Goal: Task Accomplishment & Management: Complete application form

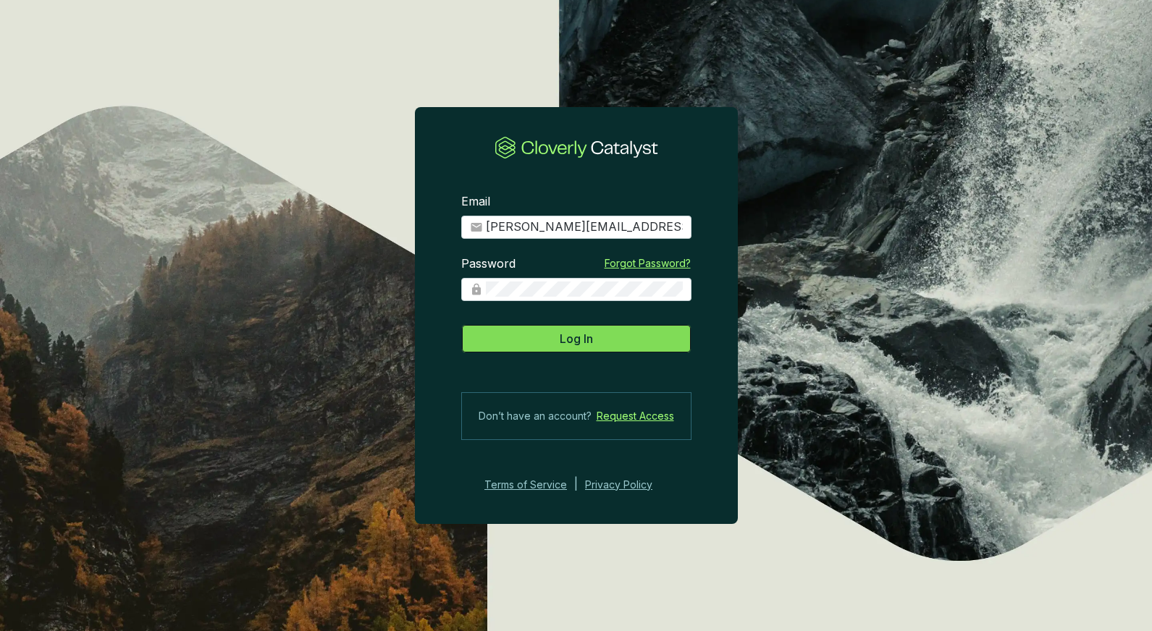
click at [551, 342] on button "Log In" at bounding box center [576, 338] width 230 height 29
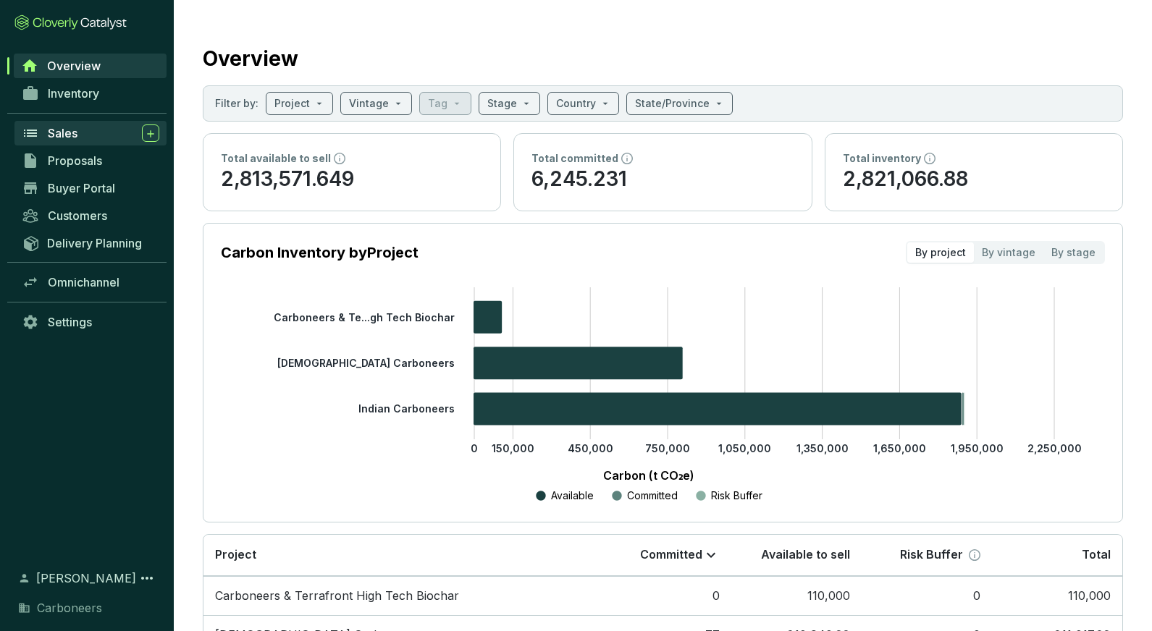
click at [79, 128] on div "Sales" at bounding box center [104, 133] width 112 height 17
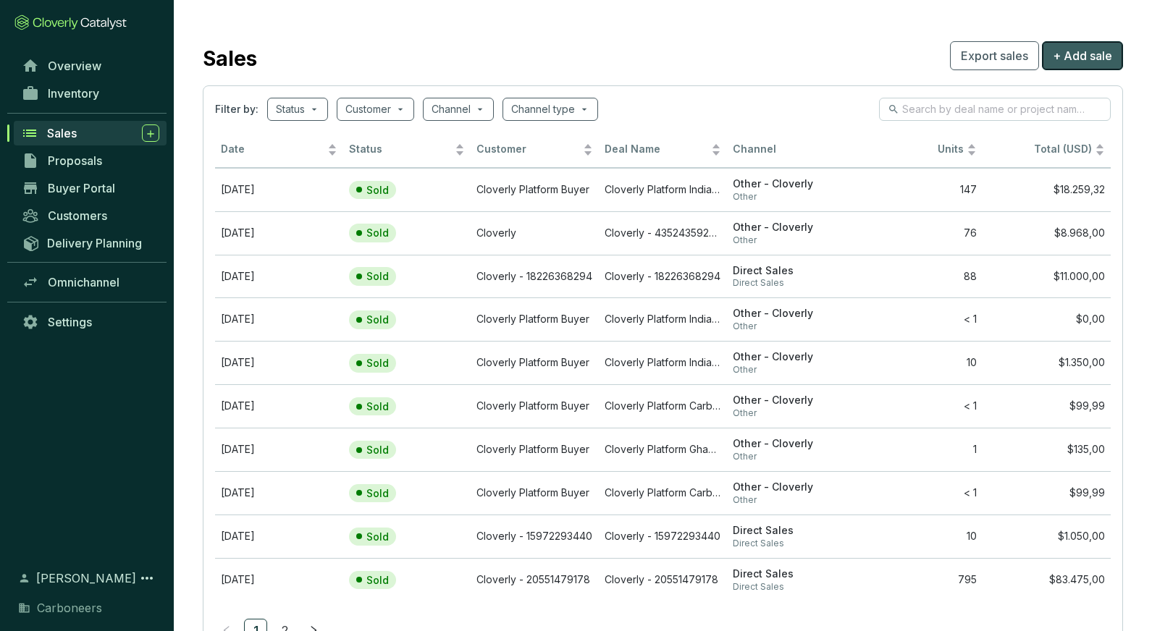
click at [1069, 53] on span "+ Add sale" at bounding box center [1082, 55] width 59 height 17
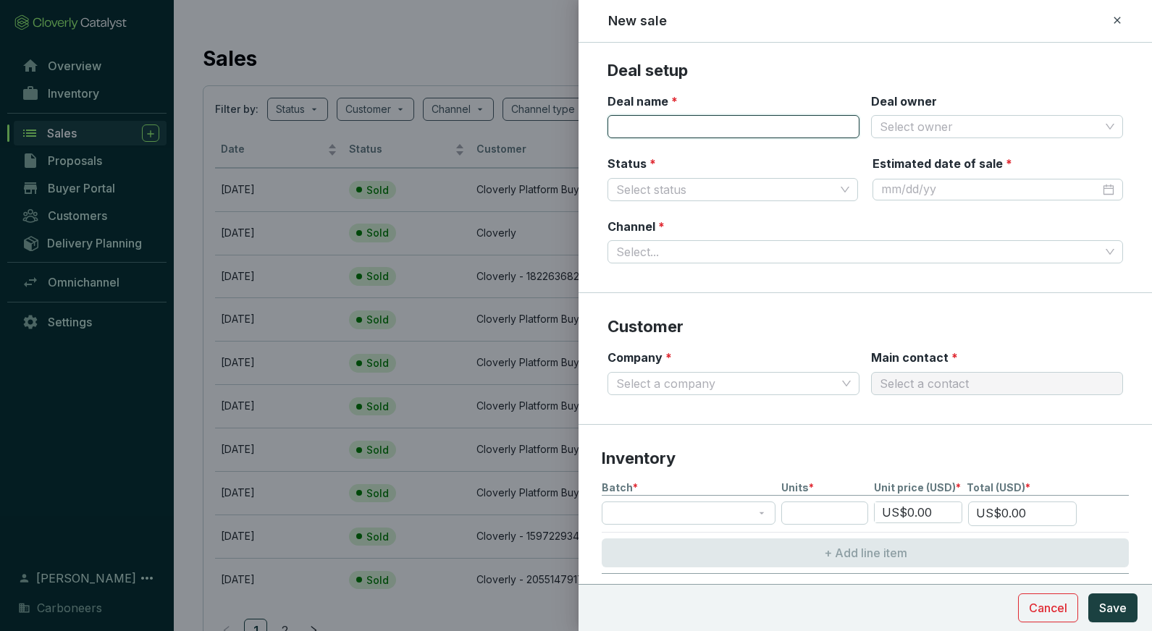
click at [803, 117] on input "Deal name *" at bounding box center [734, 126] width 252 height 23
type input "Internal Carbon Place"
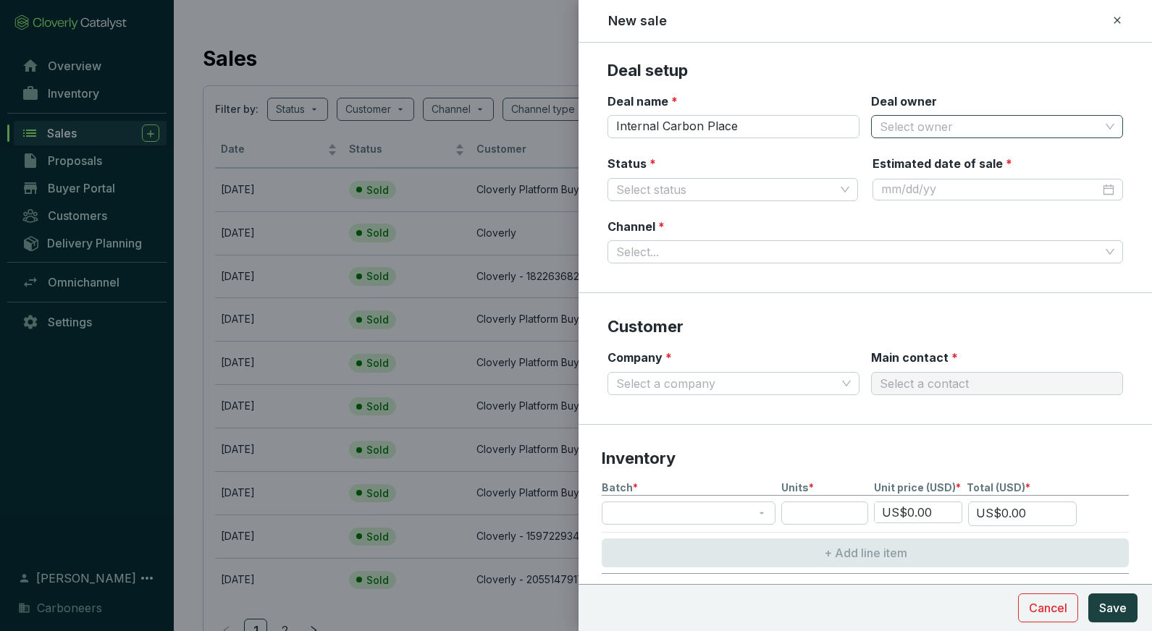
click at [967, 127] on input "Deal owner" at bounding box center [990, 127] width 220 height 22
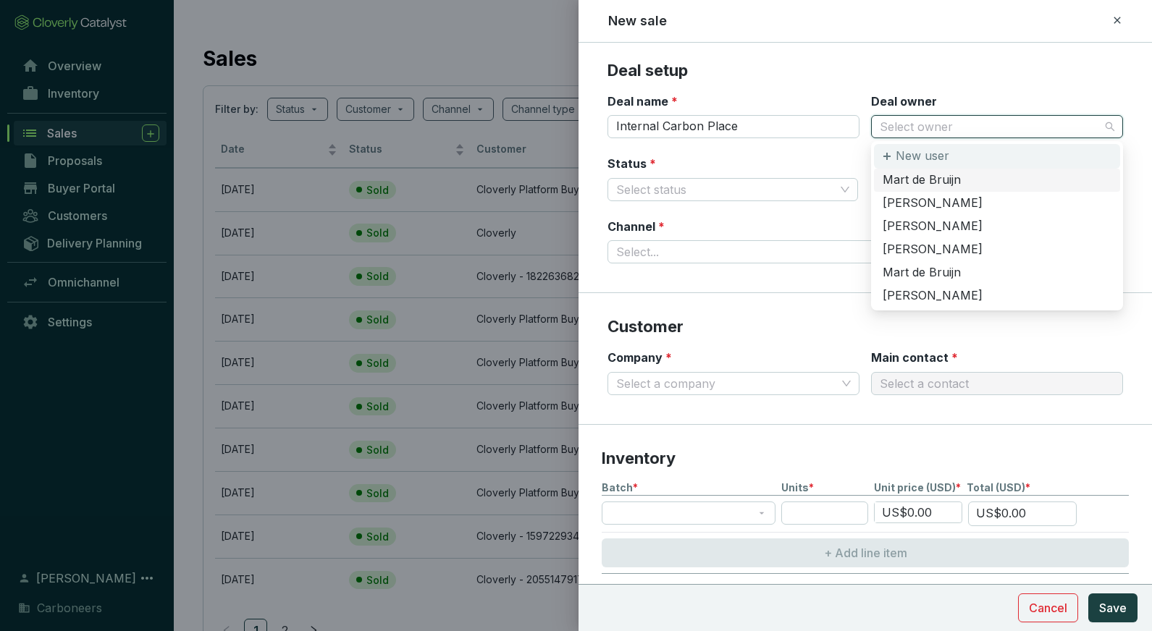
click at [895, 161] on div "New user" at bounding box center [997, 156] width 246 height 25
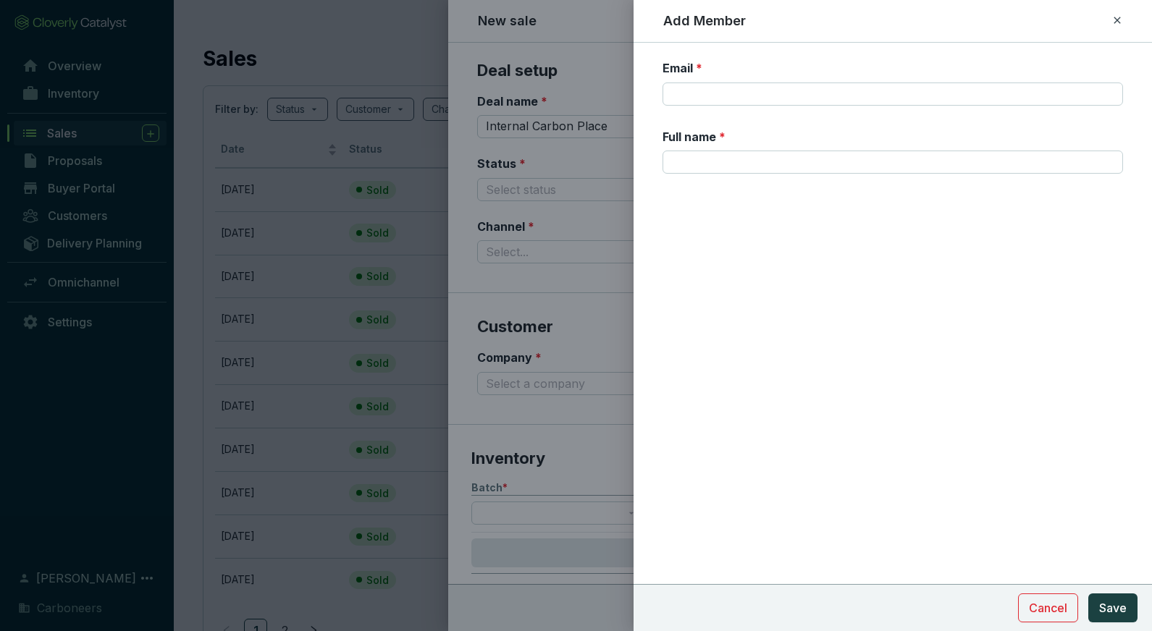
click at [1119, 23] on icon at bounding box center [1117, 20] width 12 height 17
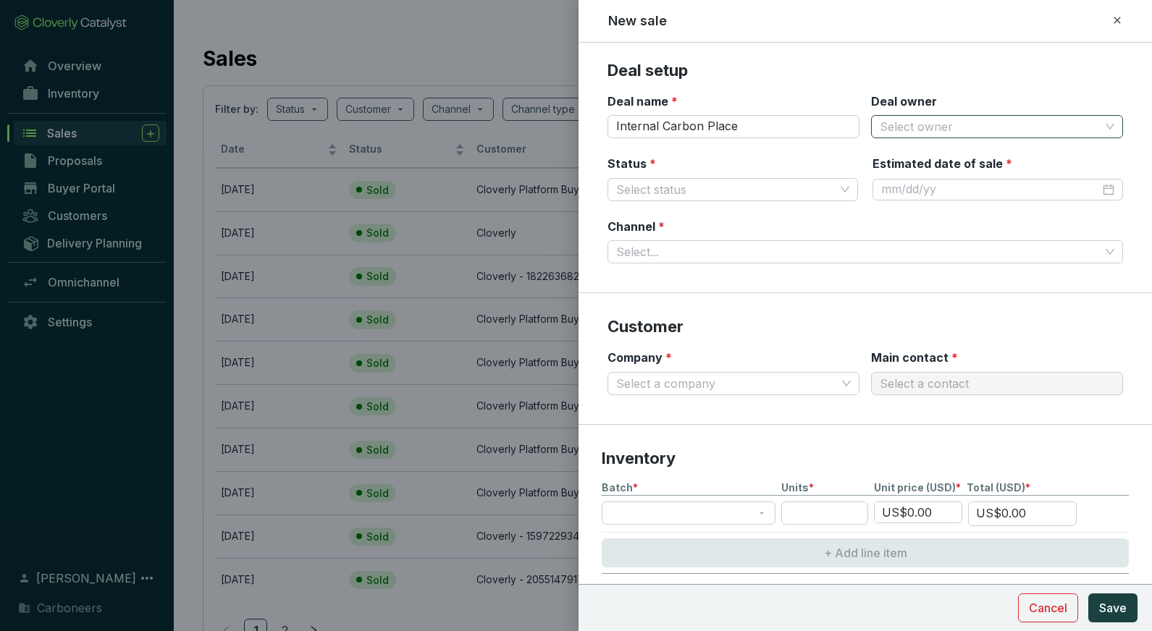
click at [1003, 138] on section "Deal name * Internal Carbon Place Deal owner Select owner" at bounding box center [866, 124] width 516 height 63
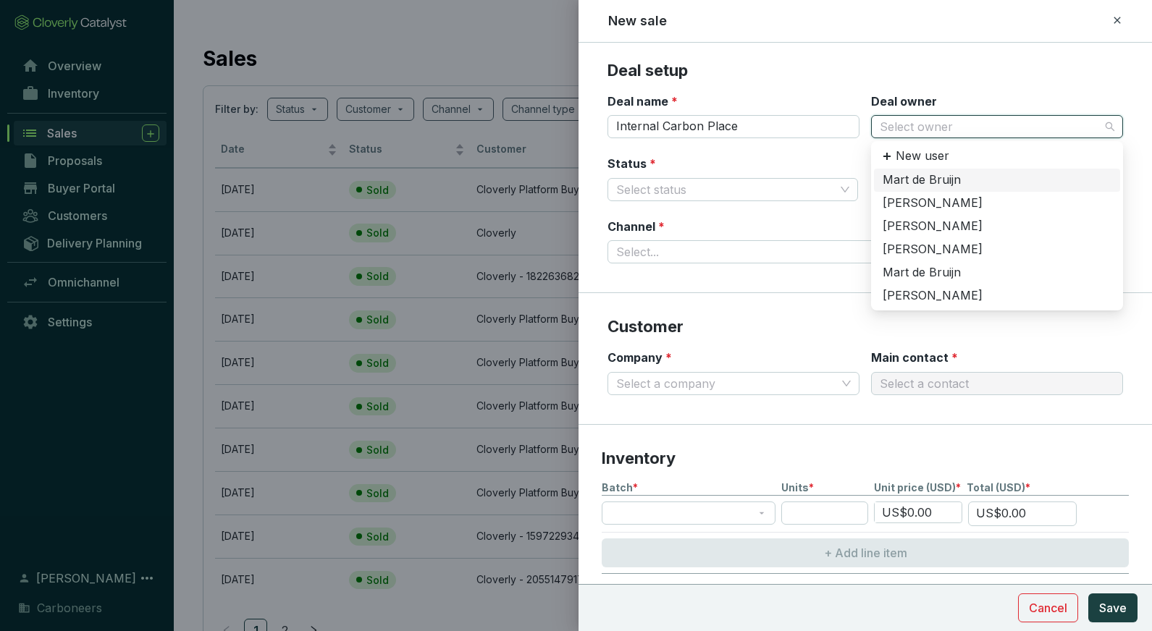
click at [1003, 130] on input "Deal owner" at bounding box center [990, 127] width 220 height 22
click at [969, 247] on div "[PERSON_NAME]" at bounding box center [997, 250] width 229 height 16
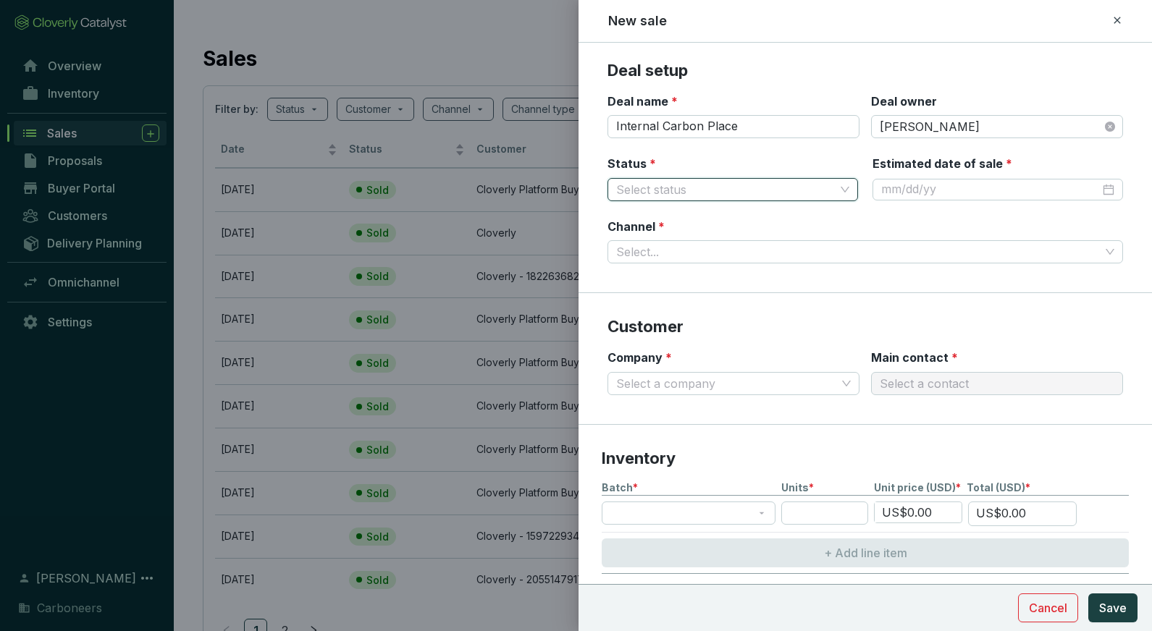
click at [797, 185] on input "Status *" at bounding box center [725, 190] width 219 height 22
click at [772, 237] on div "Sold" at bounding box center [732, 241] width 227 height 16
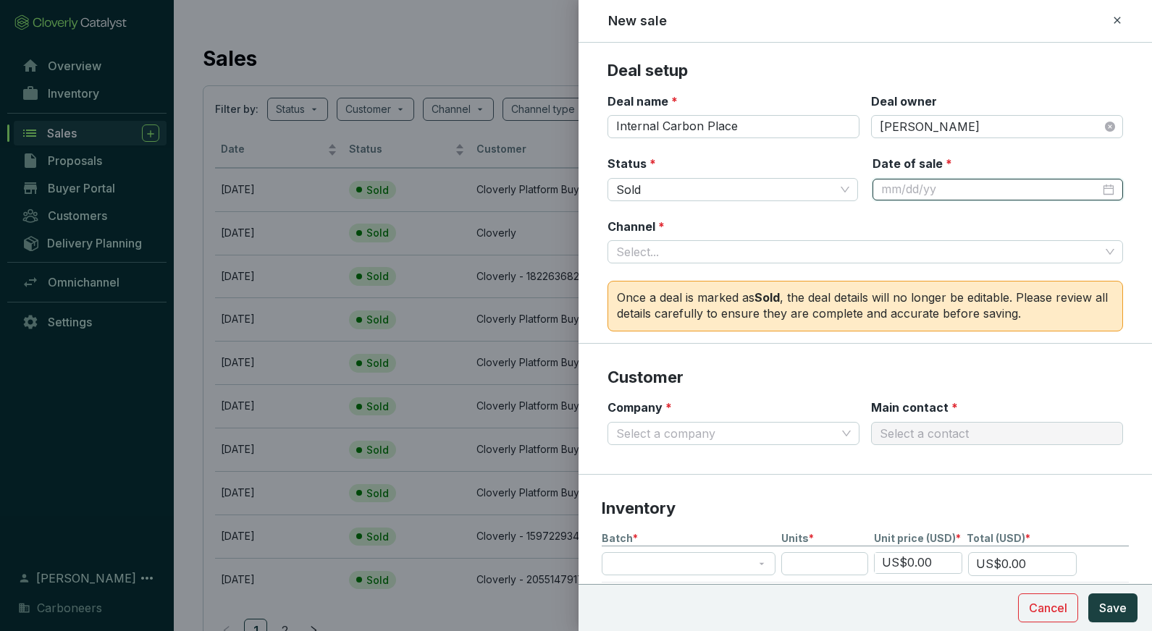
click at [916, 190] on input "Date of sale *" at bounding box center [990, 190] width 219 height 16
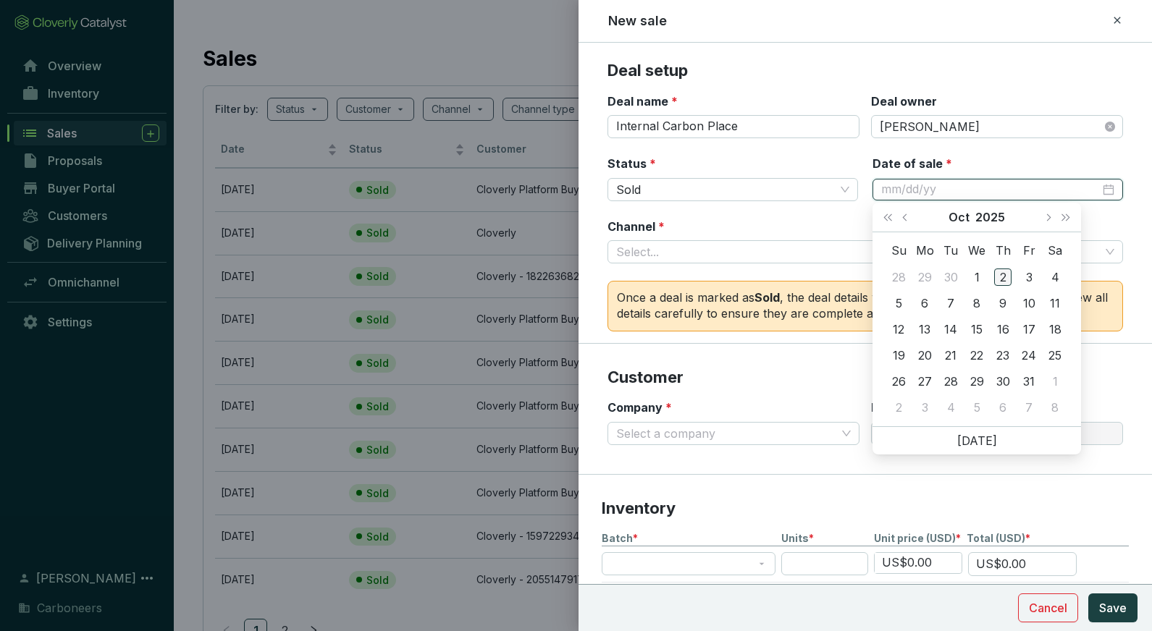
type input "[DATE]"
click at [1007, 277] on div "2" at bounding box center [1002, 277] width 17 height 17
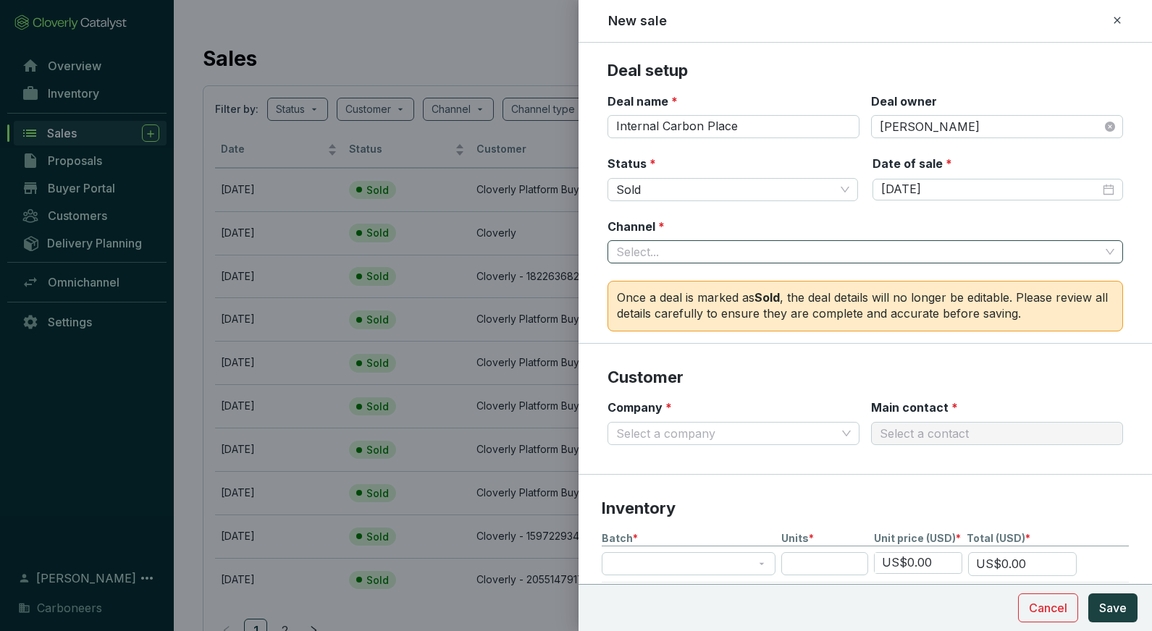
click at [882, 248] on input "Channel *" at bounding box center [858, 252] width 484 height 22
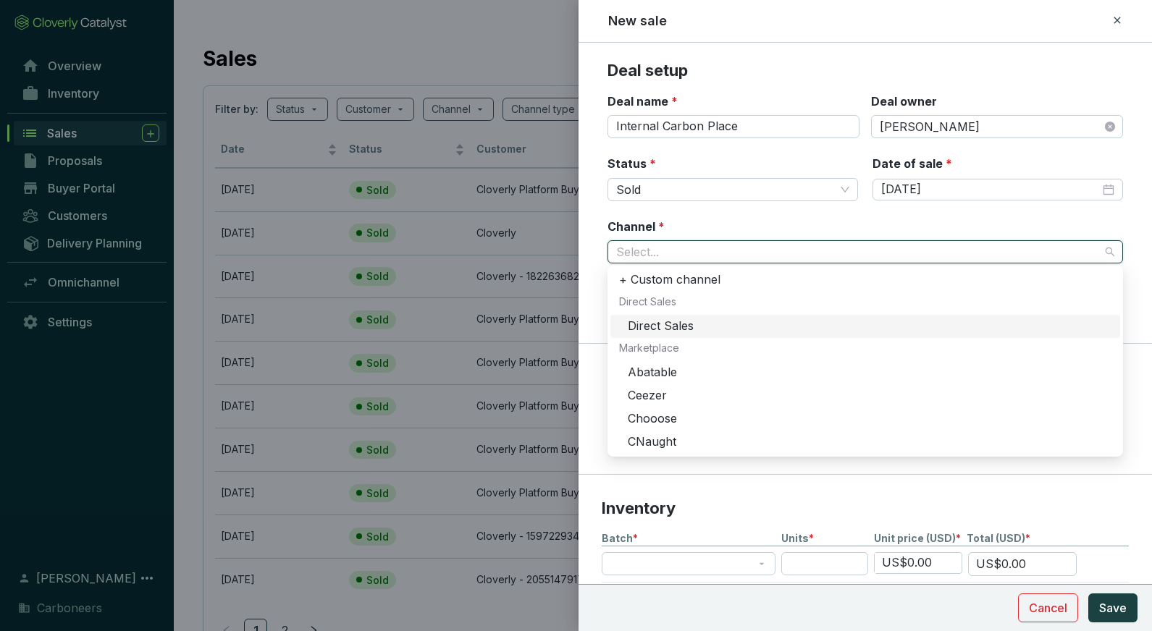
click at [840, 329] on div "Direct Sales" at bounding box center [870, 327] width 484 height 16
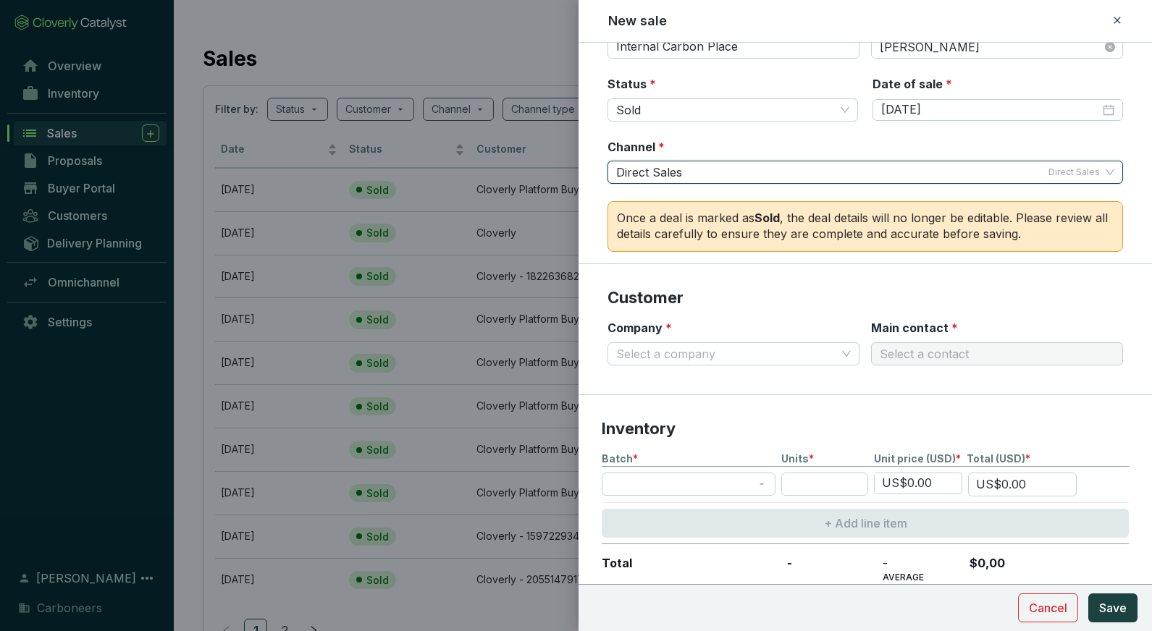
scroll to position [96, 0]
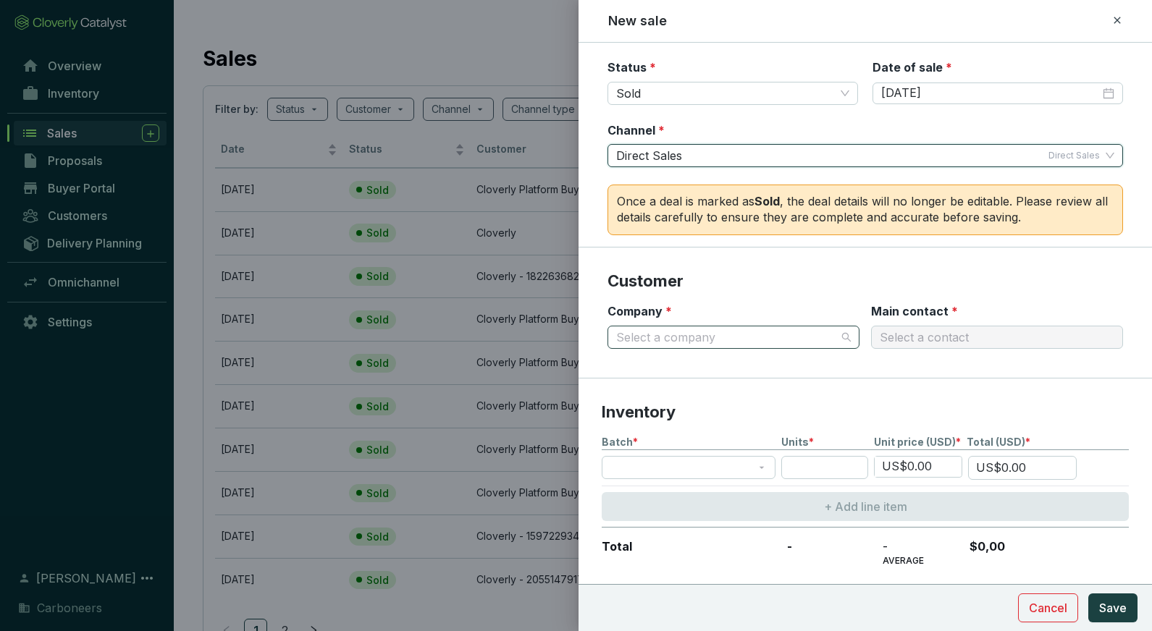
click at [810, 332] on input "Company *" at bounding box center [726, 338] width 220 height 22
type input "c"
click at [725, 374] on div "New company" at bounding box center [733, 368] width 240 height 25
type input "Carbon"
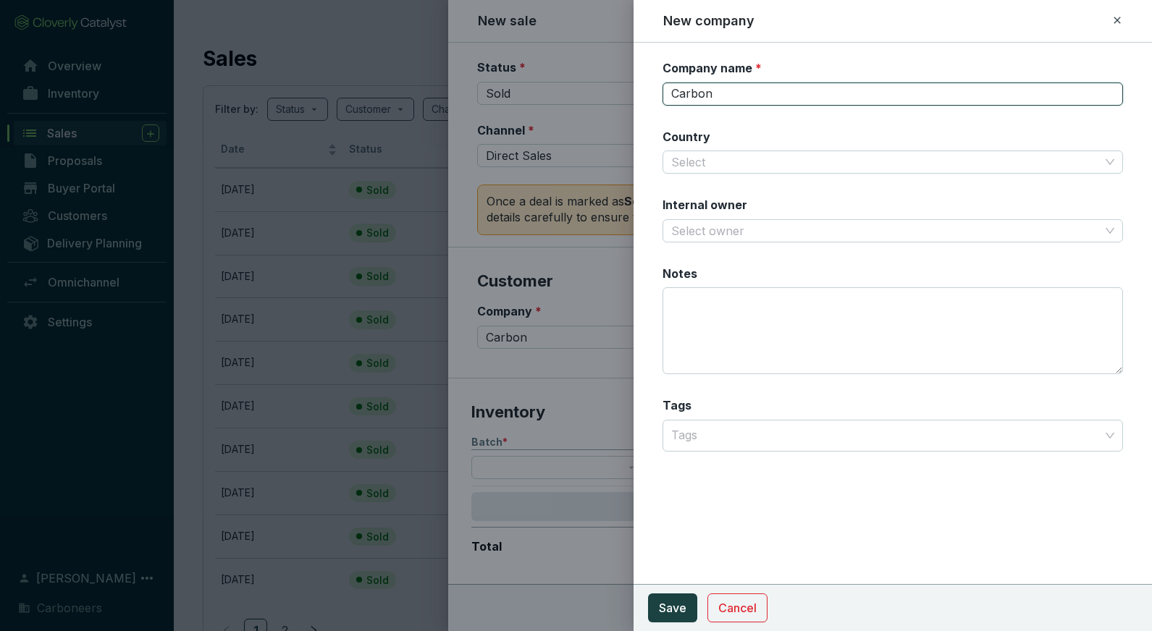
click at [770, 103] on input "Carbon" at bounding box center [893, 94] width 461 height 23
type input "Carbon Place"
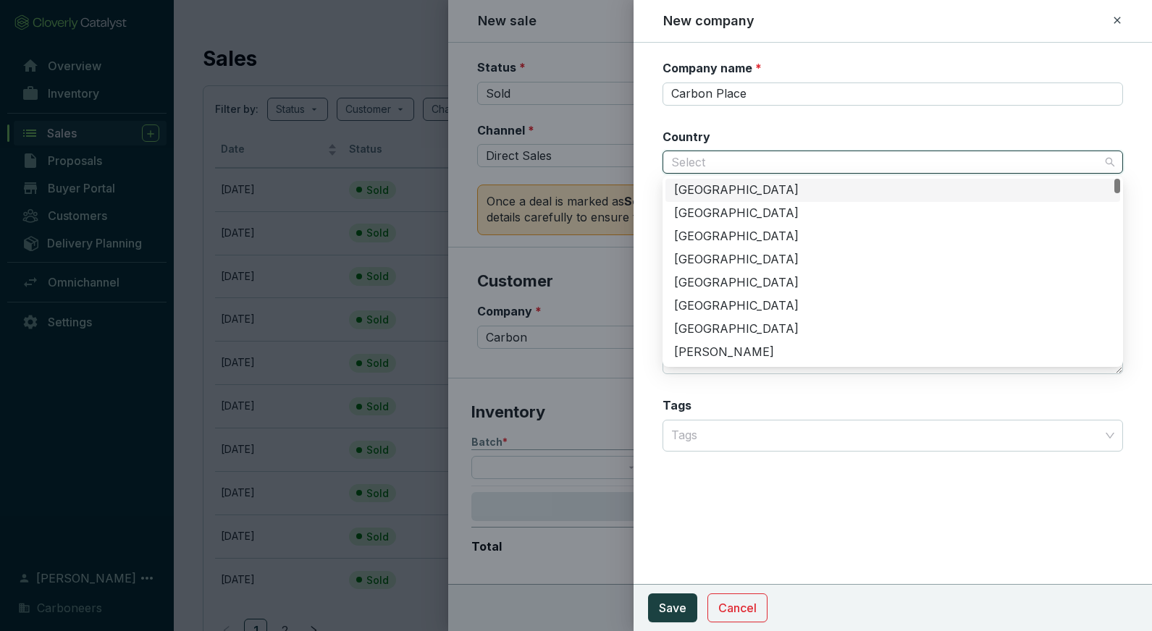
click at [744, 167] on input "Country" at bounding box center [885, 162] width 429 height 22
type input "e"
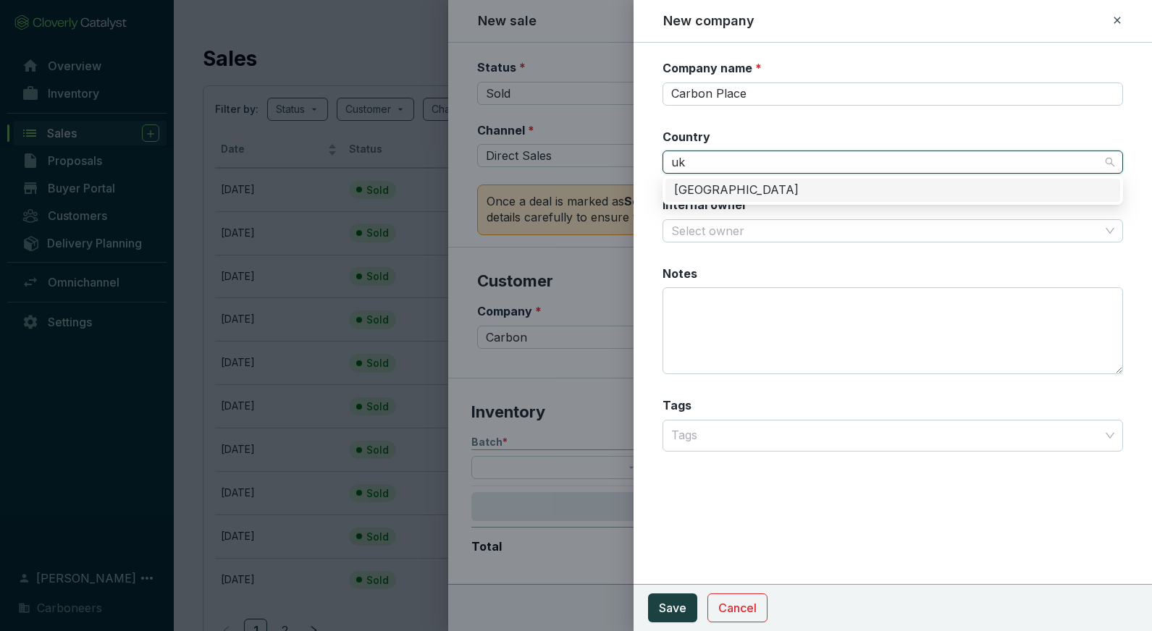
type input "u"
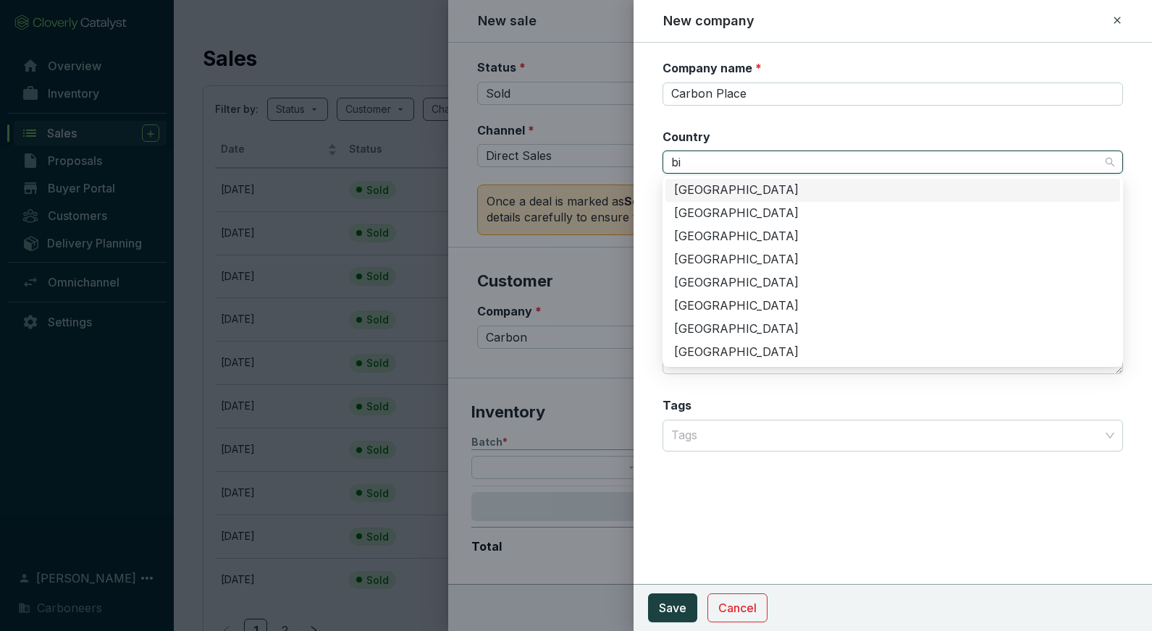
type input "b"
type input "r"
type input "bri"
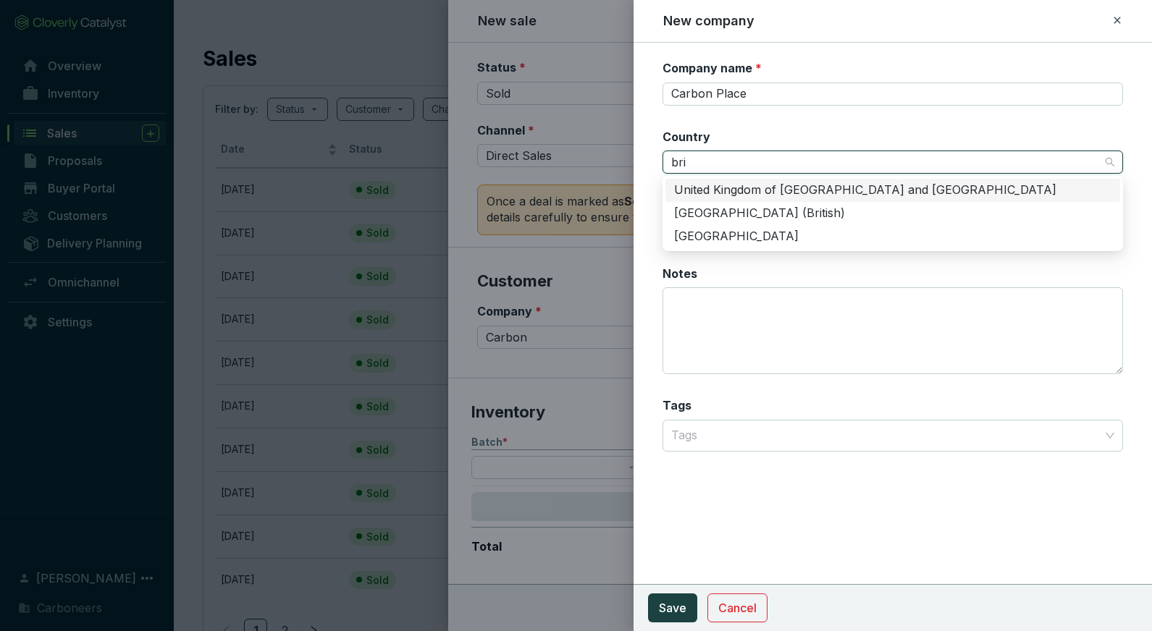
click at [740, 185] on div "United Kingdom of [GEOGRAPHIC_DATA] and [GEOGRAPHIC_DATA]" at bounding box center [892, 190] width 437 height 16
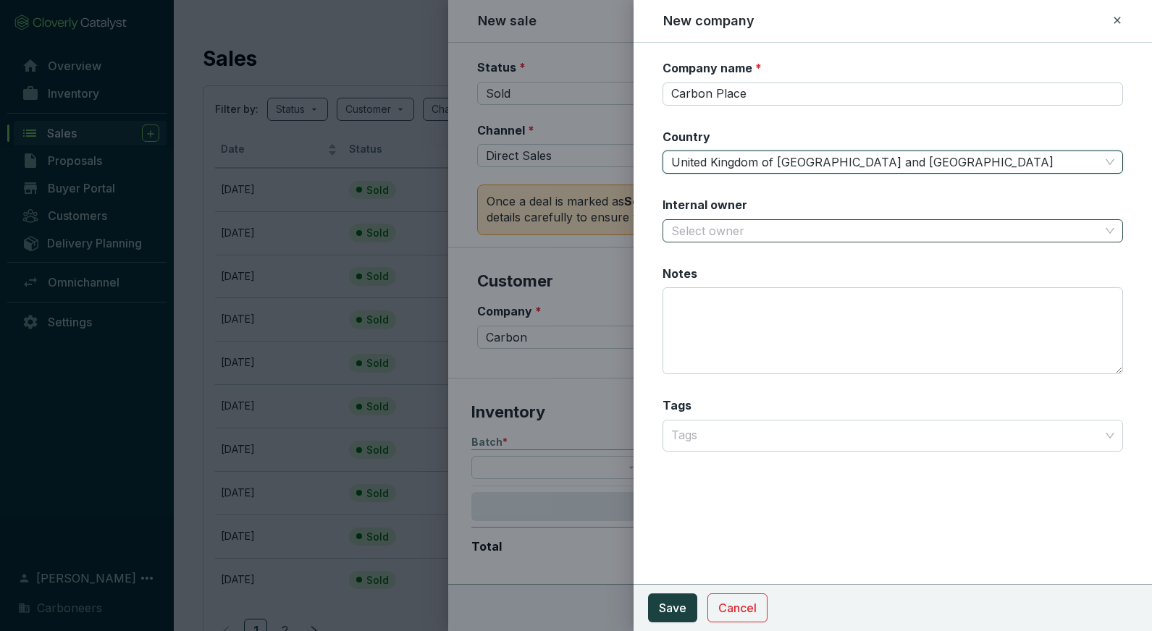
click at [733, 219] on div "Select owner" at bounding box center [893, 230] width 461 height 23
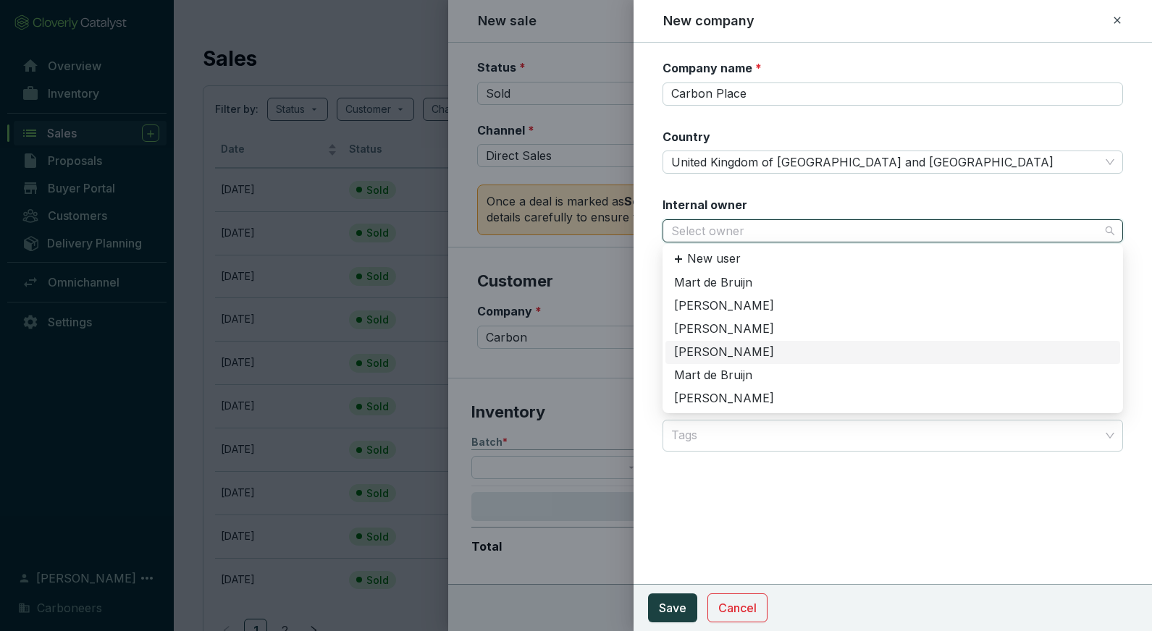
click at [708, 348] on div "[PERSON_NAME]" at bounding box center [892, 353] width 437 height 16
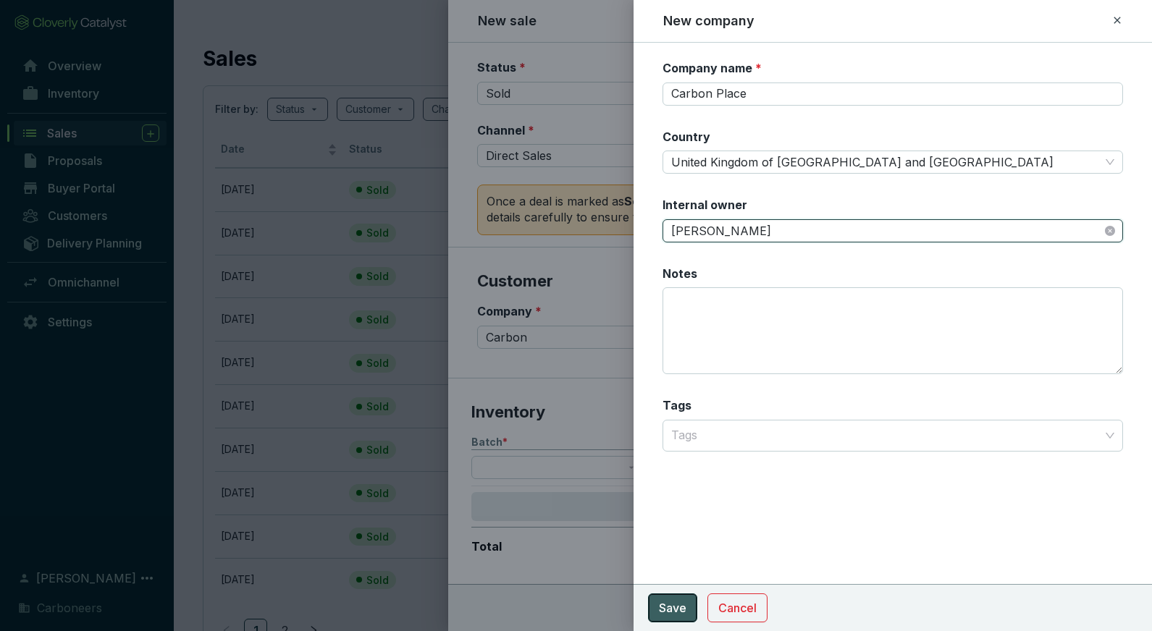
click at [670, 603] on span "Save" at bounding box center [673, 608] width 28 height 17
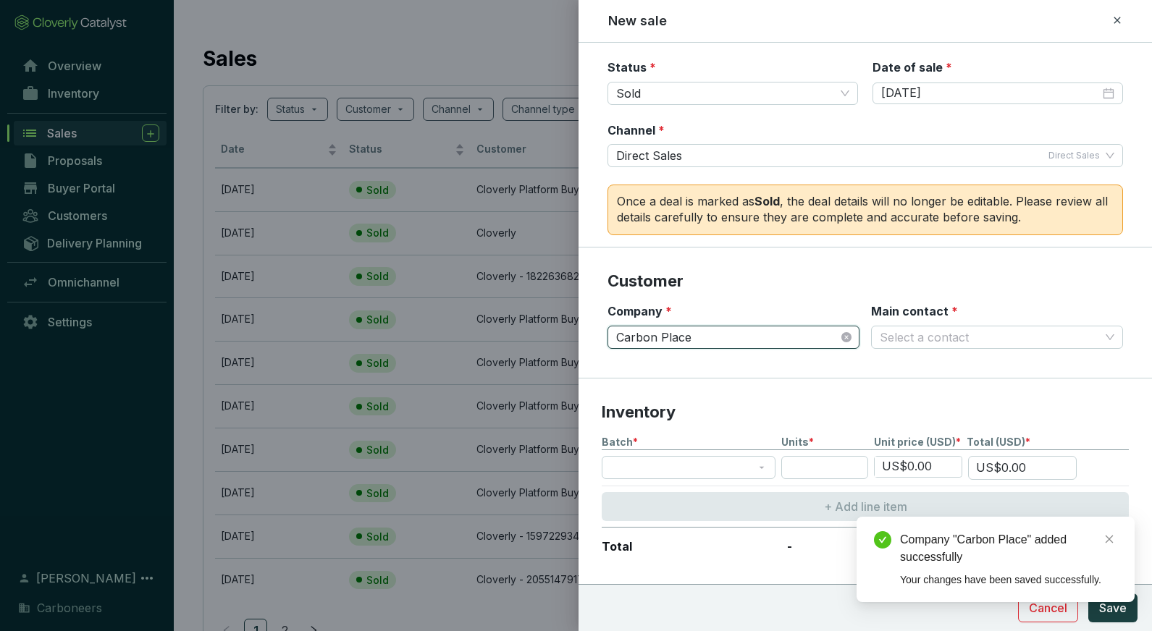
scroll to position [323, 0]
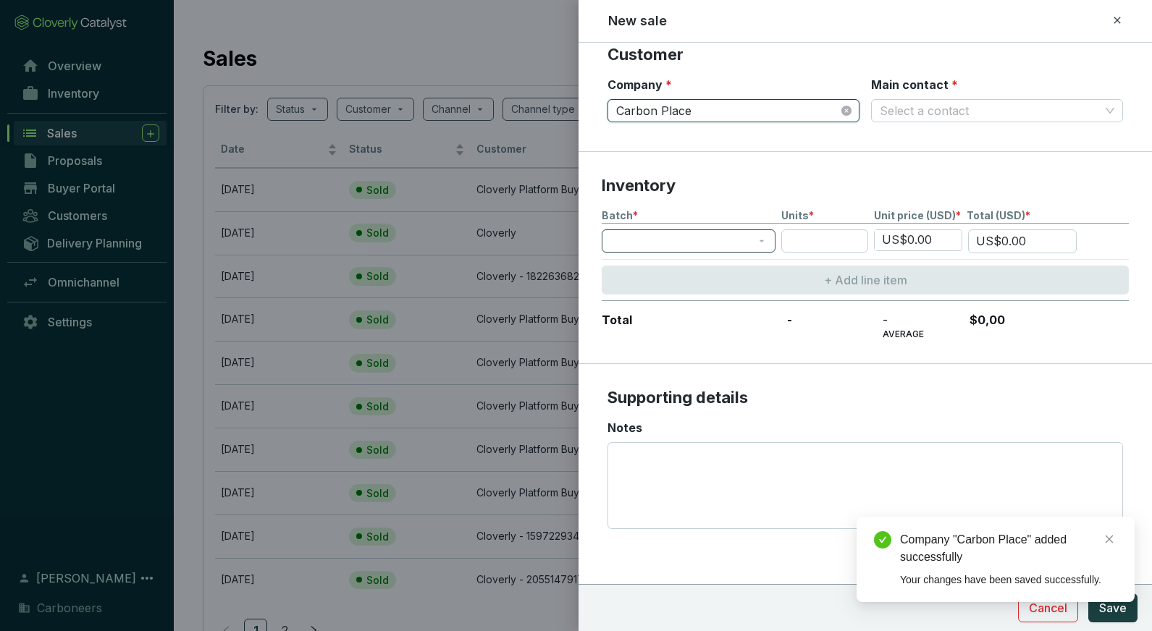
click at [724, 239] on span at bounding box center [688, 241] width 156 height 22
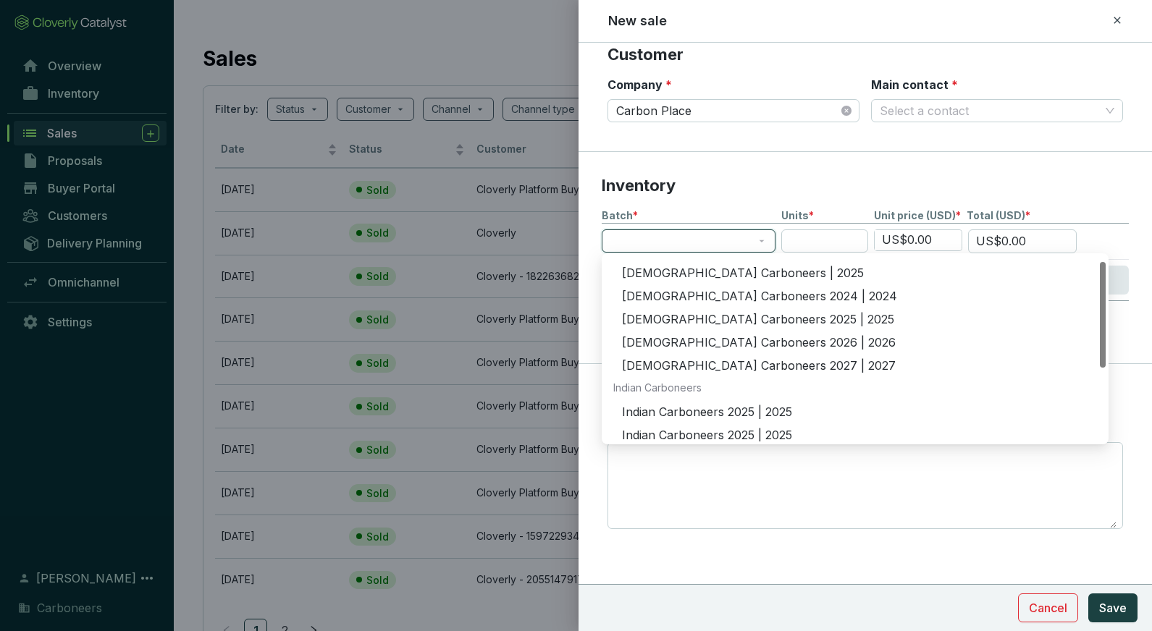
scroll to position [0, 0]
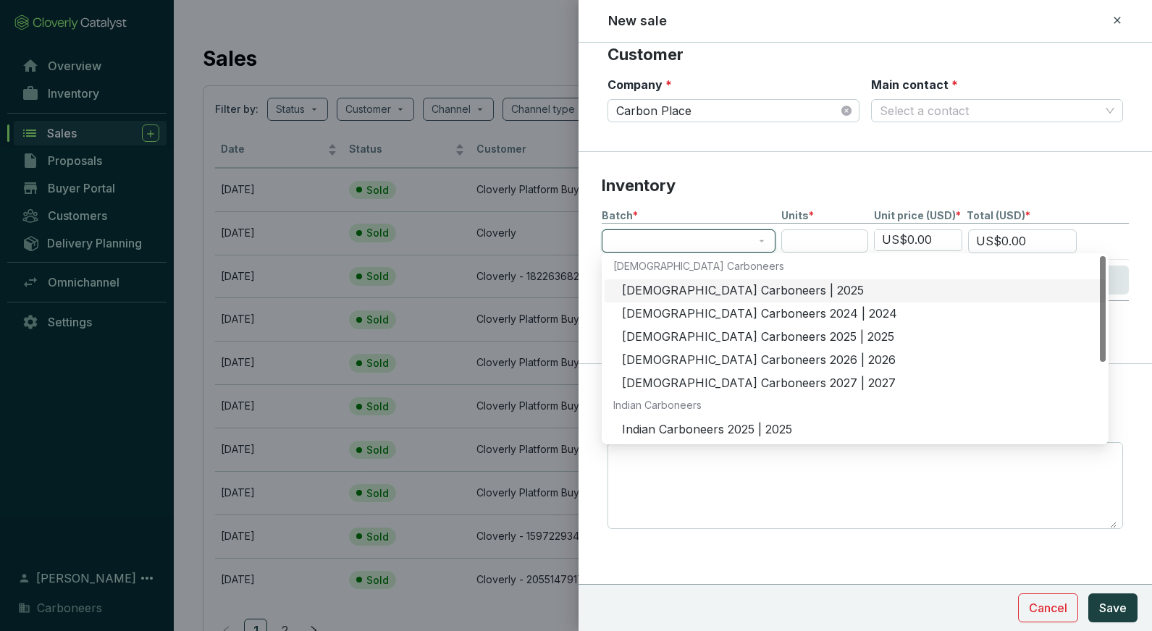
click at [761, 201] on section "Inventory Batch * Units * Unit price (USD) * Total (USD) * US$0.00 US$0.00 + Ad…" at bounding box center [865, 258] width 573 height 212
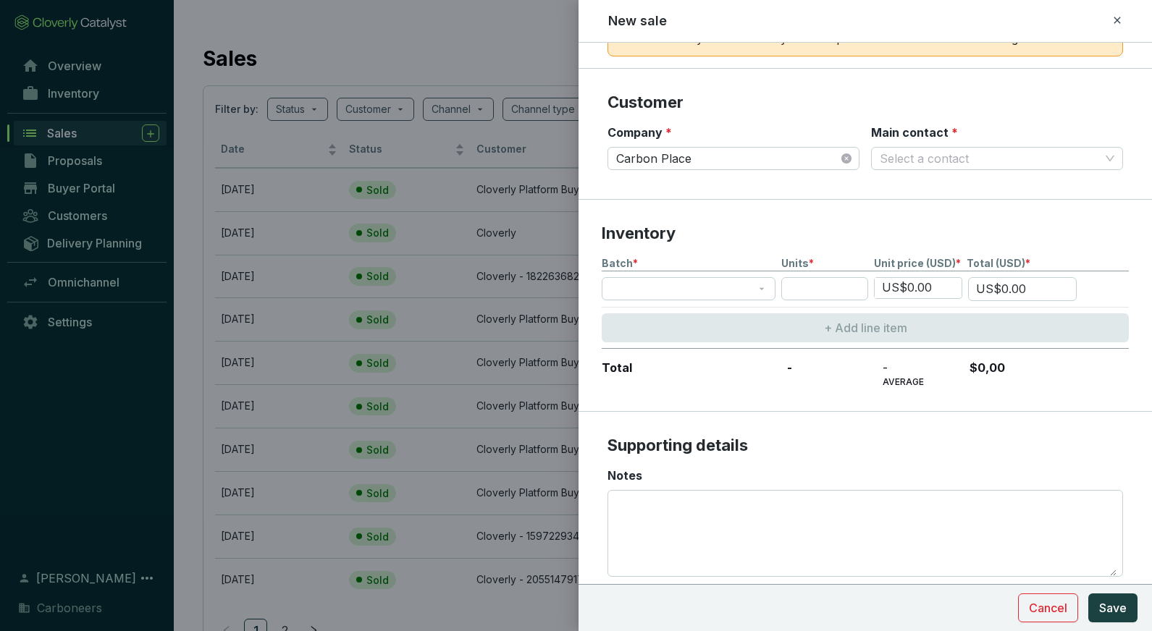
scroll to position [245, 0]
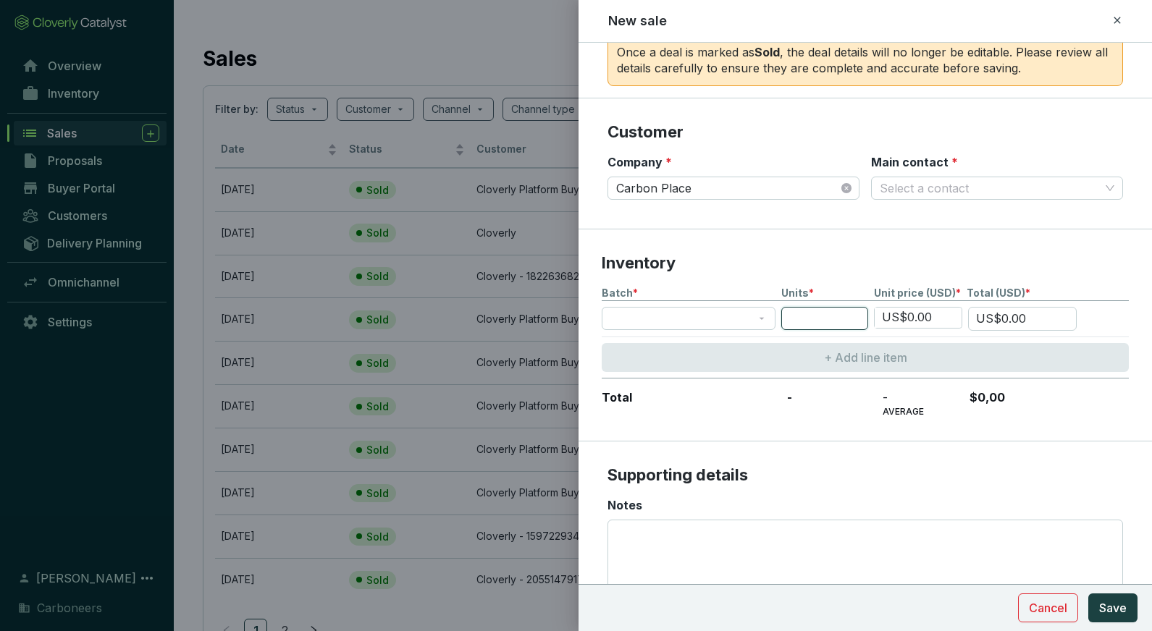
click at [860, 315] on input "number" at bounding box center [824, 318] width 87 height 23
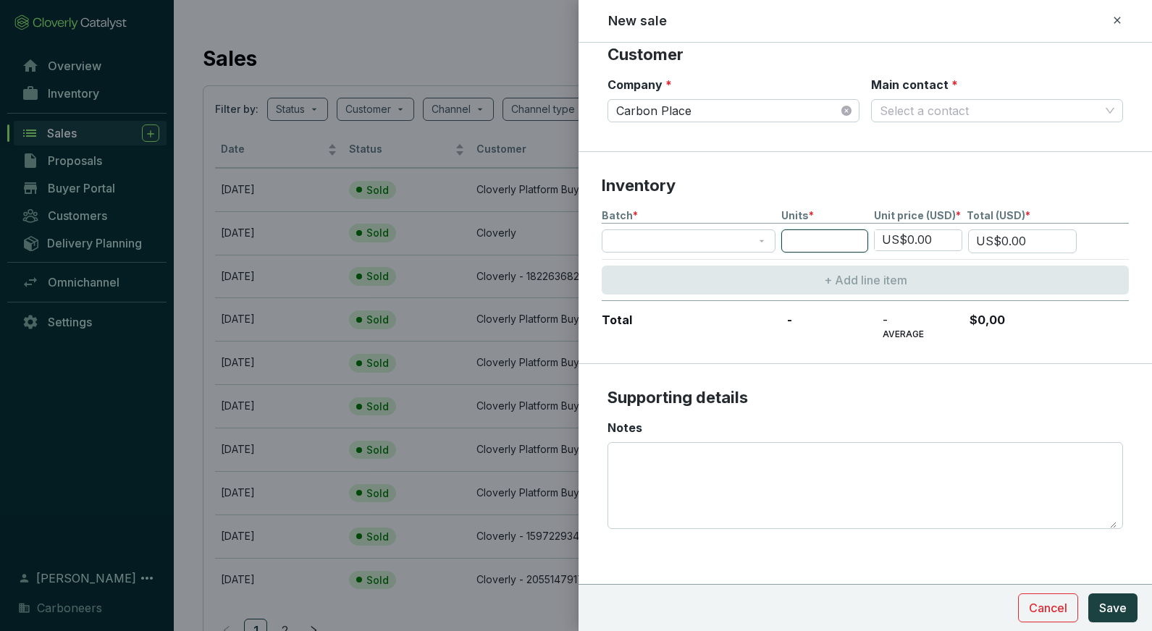
scroll to position [240, 0]
